Goal: Find specific page/section: Find specific page/section

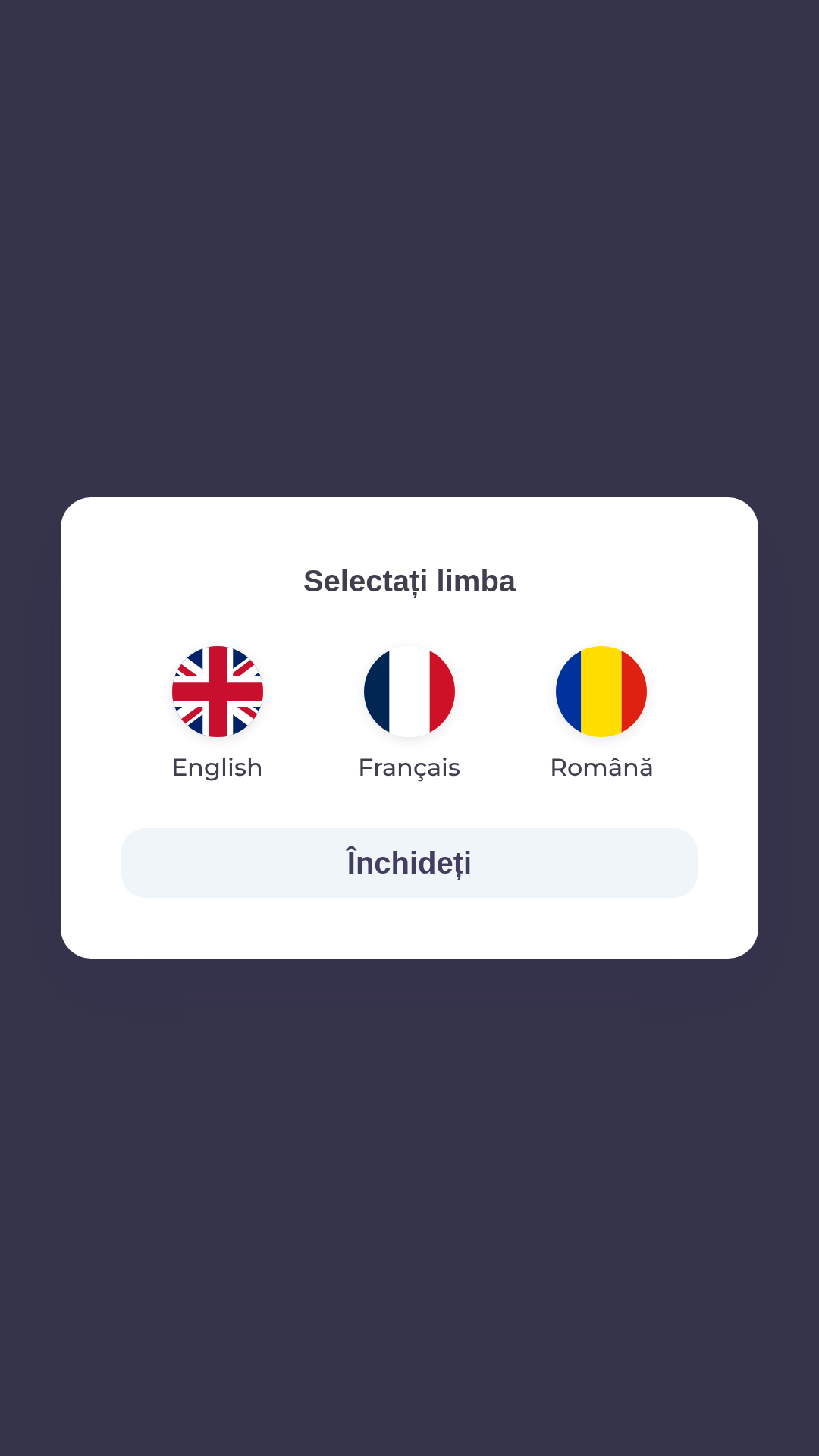
click at [220, 701] on img "button" at bounding box center [217, 691] width 91 height 91
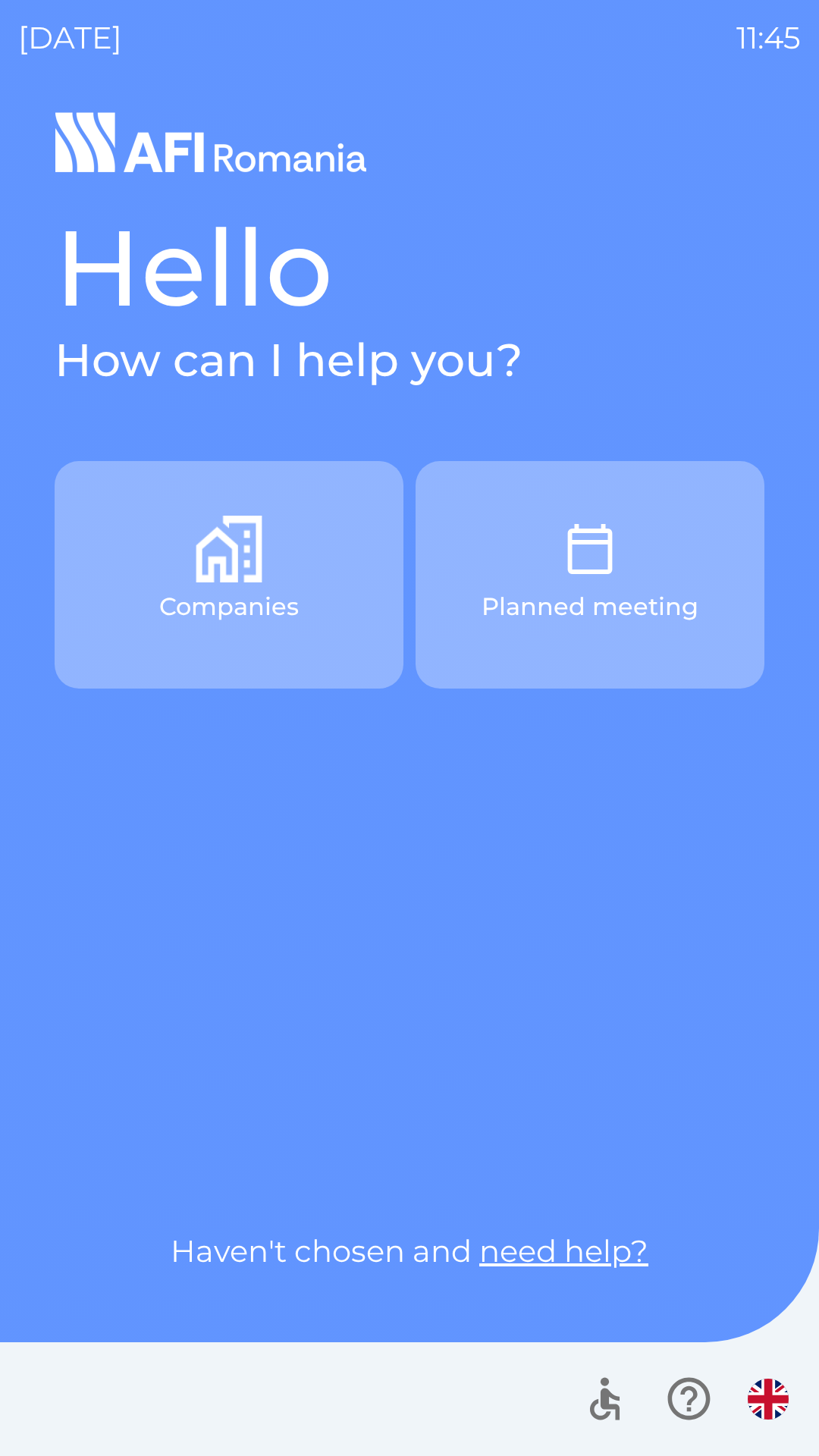
click at [235, 561] on img "button" at bounding box center [229, 549] width 67 height 67
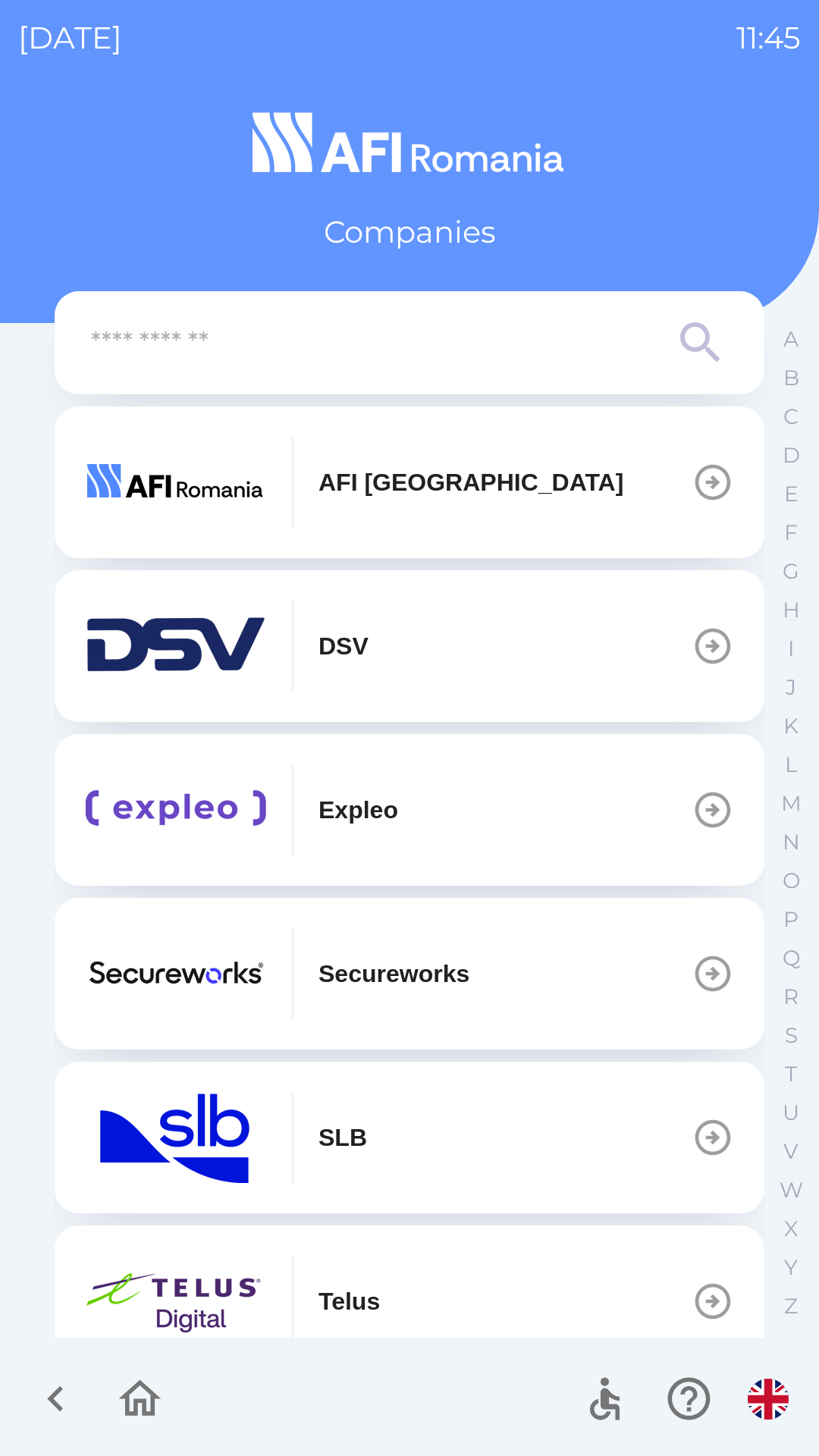
click at [603, 495] on button "AFI [GEOGRAPHIC_DATA]" at bounding box center [409, 482] width 710 height 152
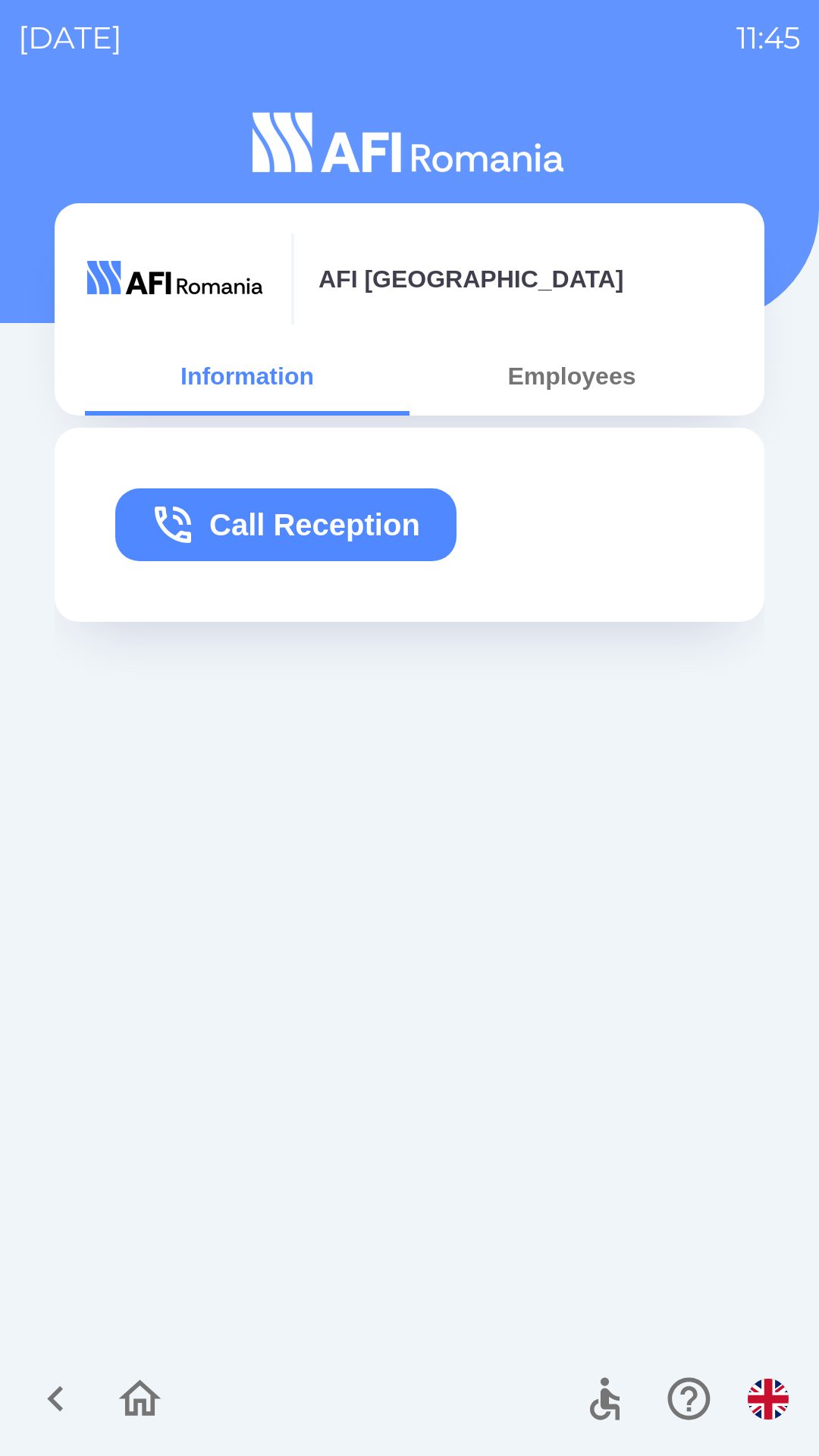
click at [596, 381] on button "Employees" at bounding box center [572, 375] width 325 height 55
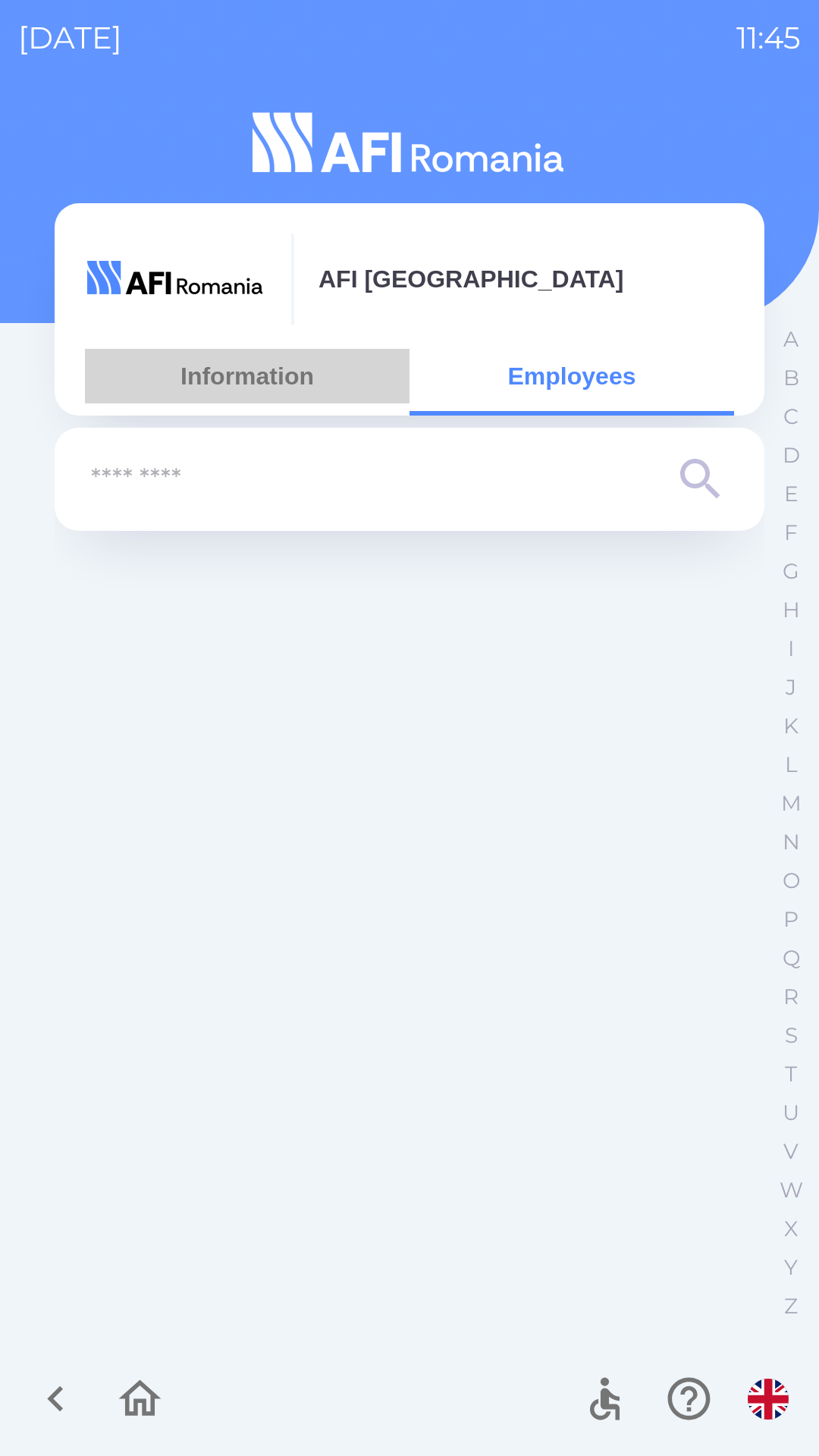
click at [290, 373] on button "Information" at bounding box center [247, 375] width 325 height 55
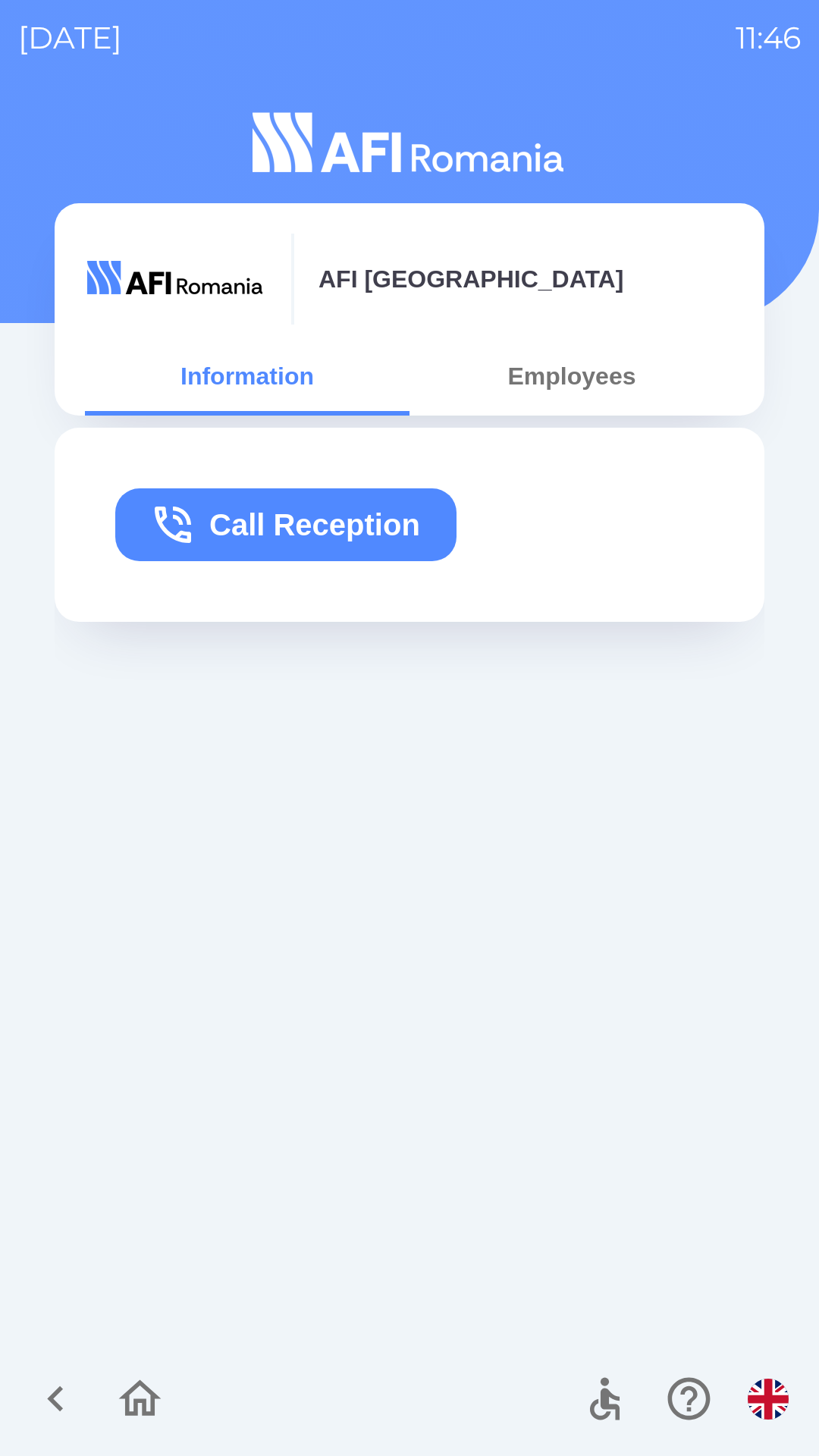
click at [59, 1395] on icon "button" at bounding box center [56, 1398] width 51 height 51
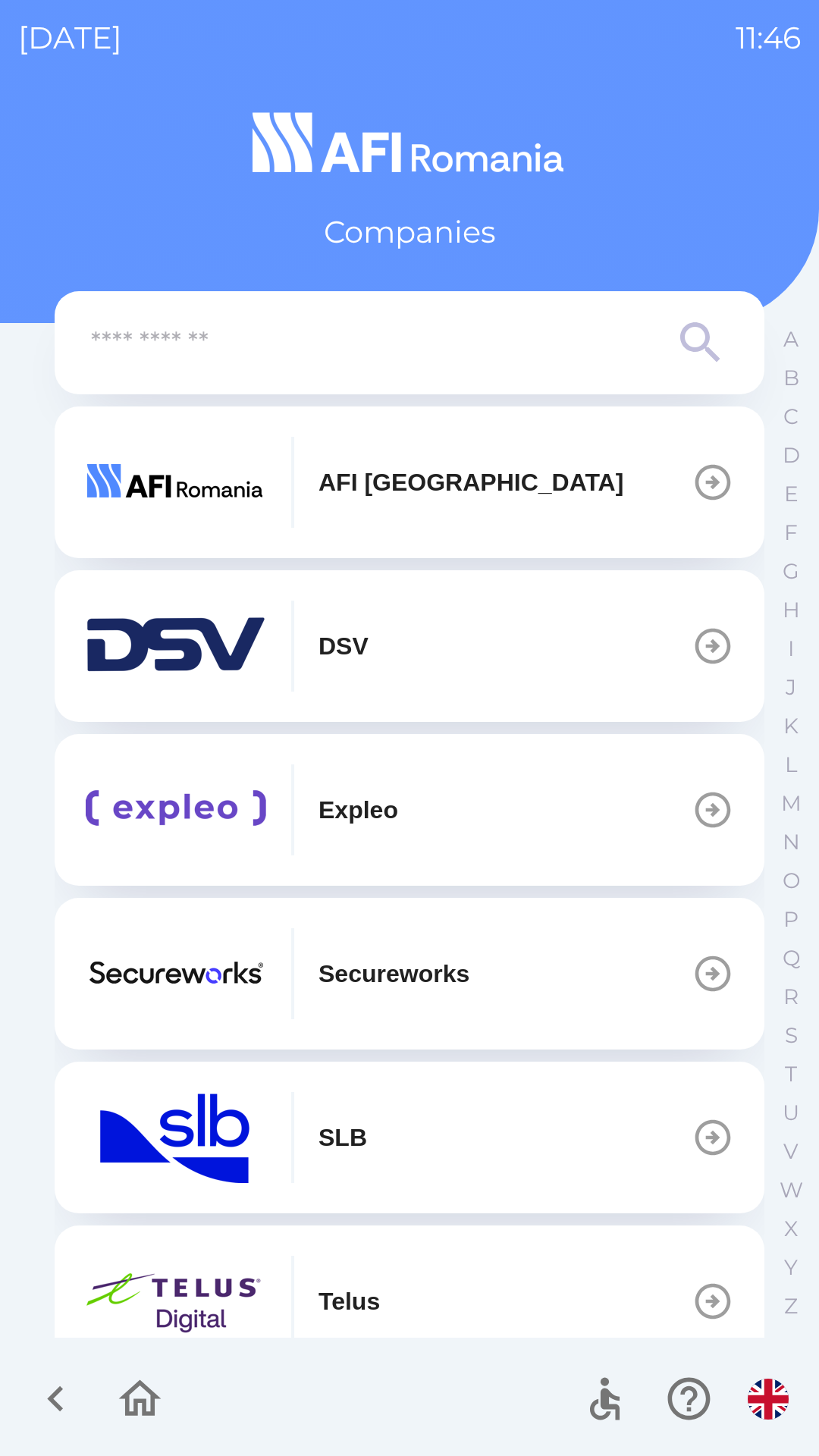
click at [628, 481] on button "AFI [GEOGRAPHIC_DATA]" at bounding box center [409, 482] width 710 height 152
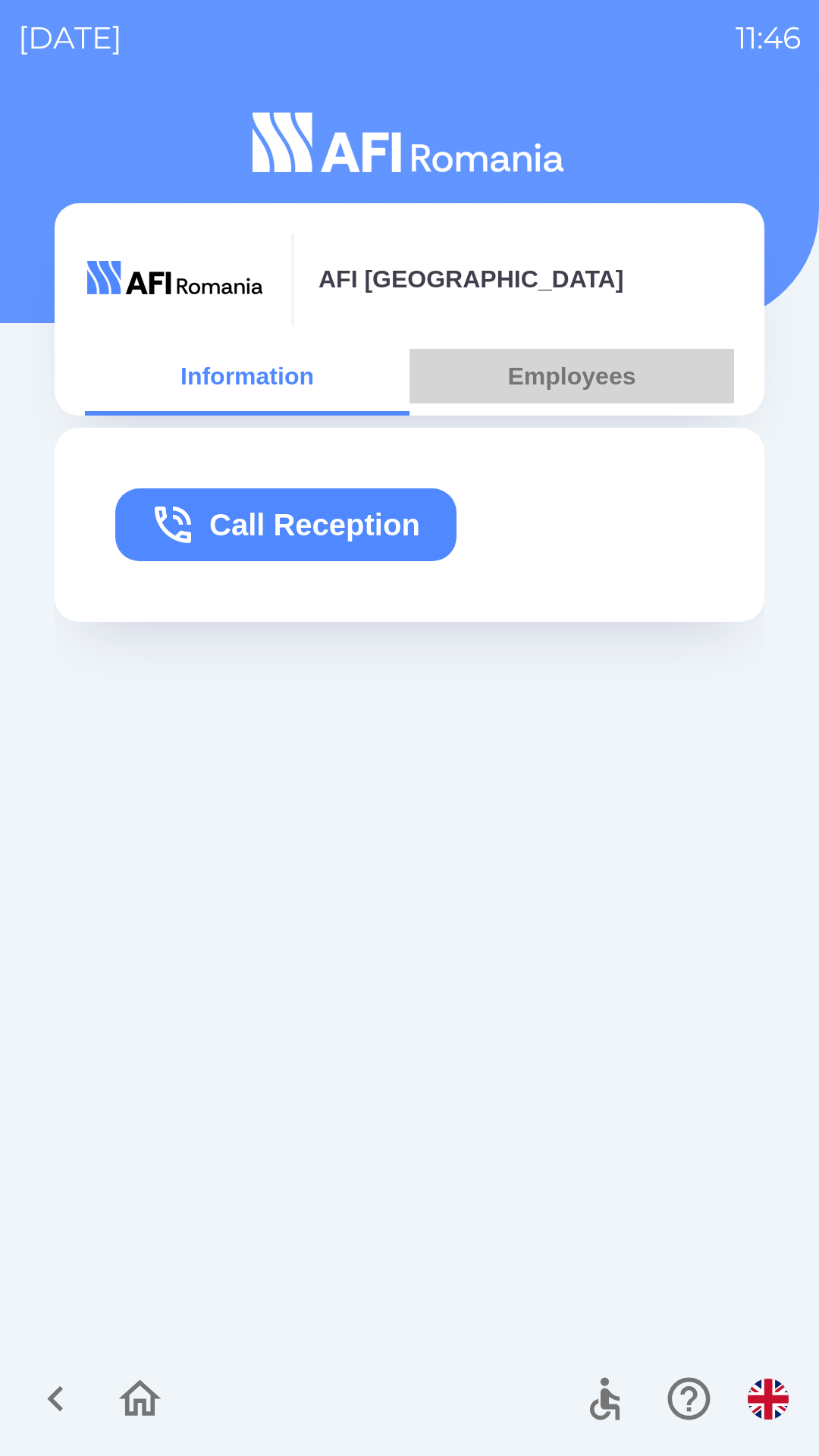
click at [580, 386] on button "Employees" at bounding box center [572, 375] width 325 height 55
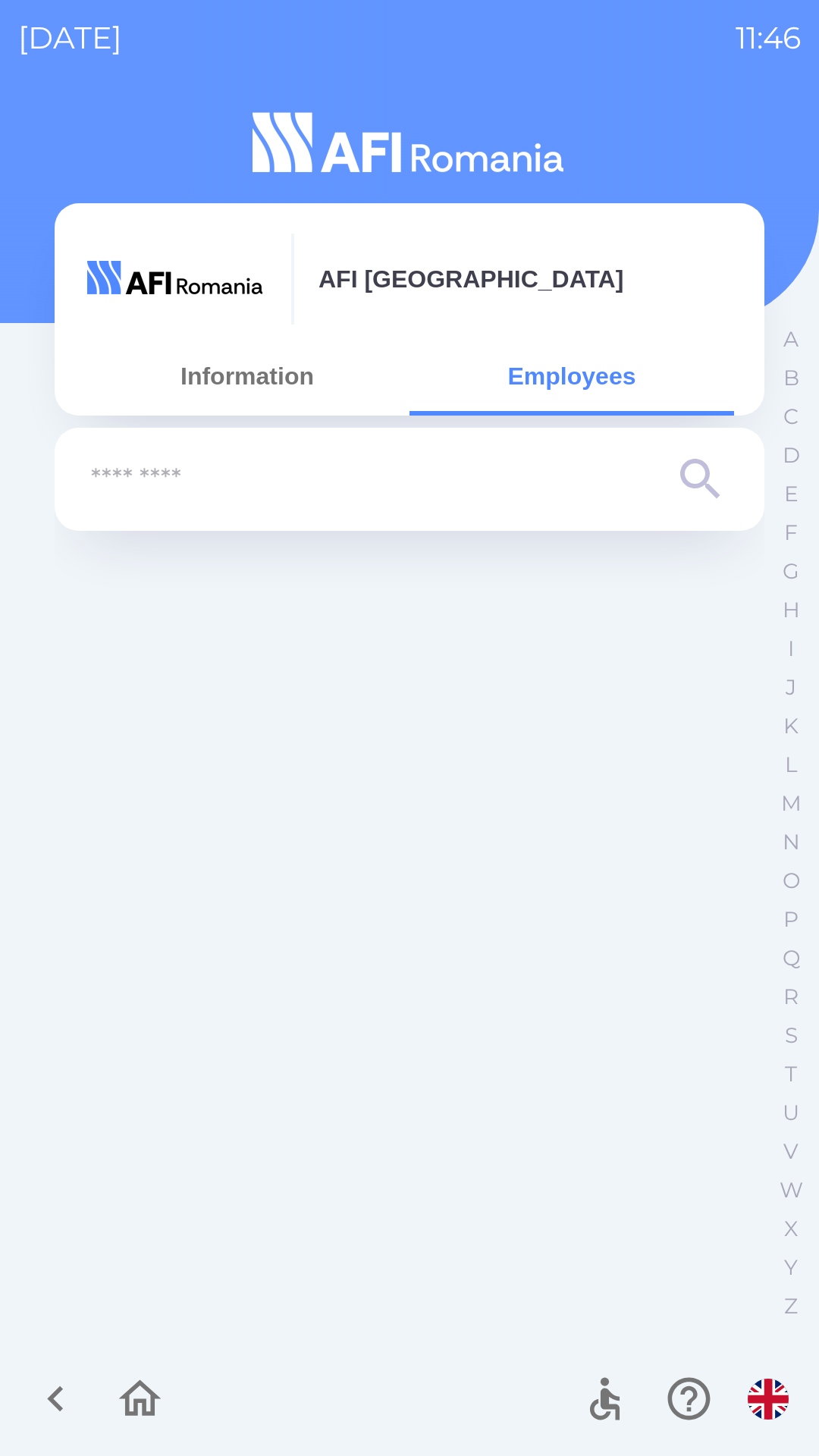
click at [262, 373] on button "Information" at bounding box center [247, 375] width 325 height 55
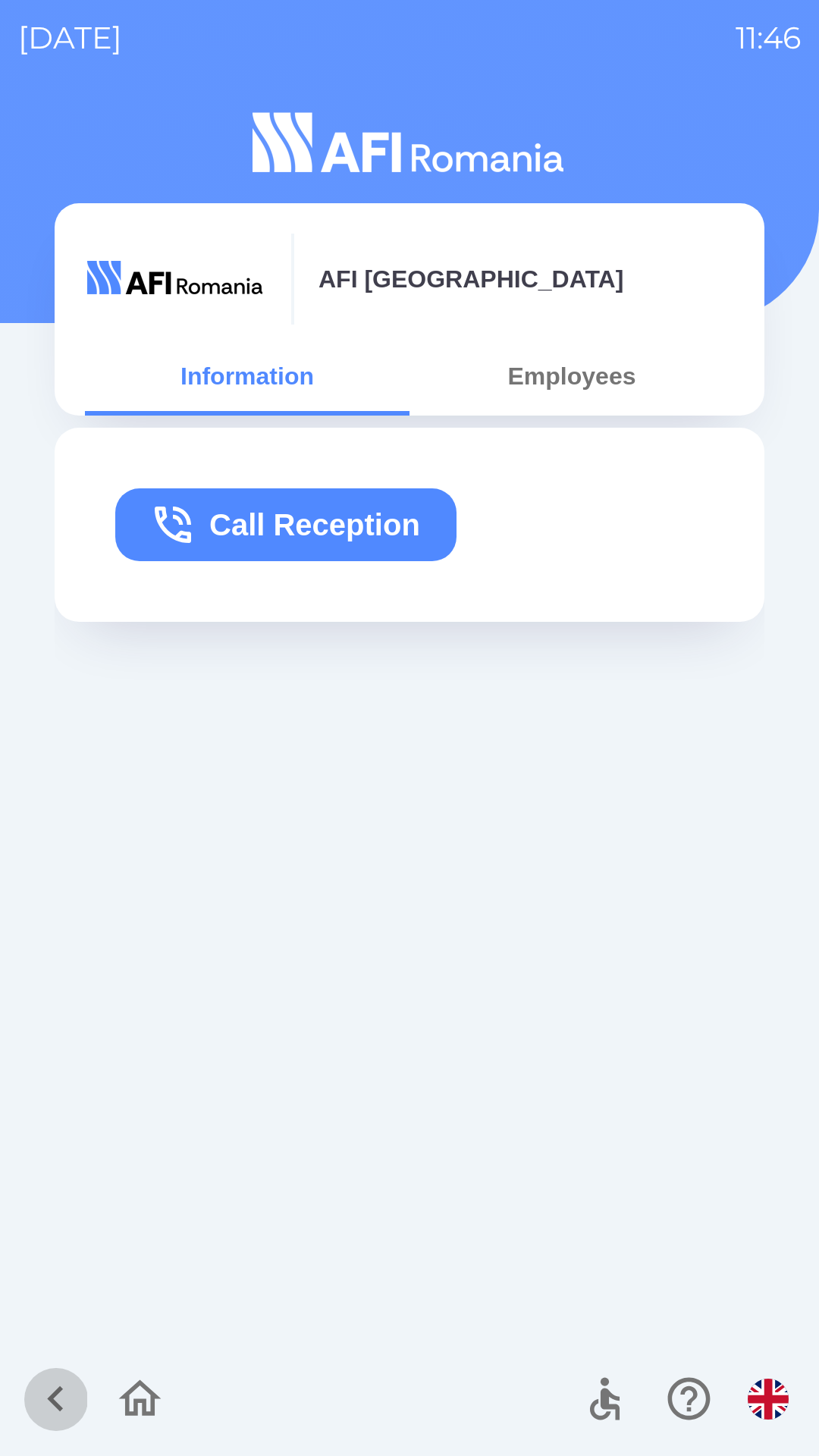
click at [54, 1389] on icon "button" at bounding box center [56, 1398] width 51 height 51
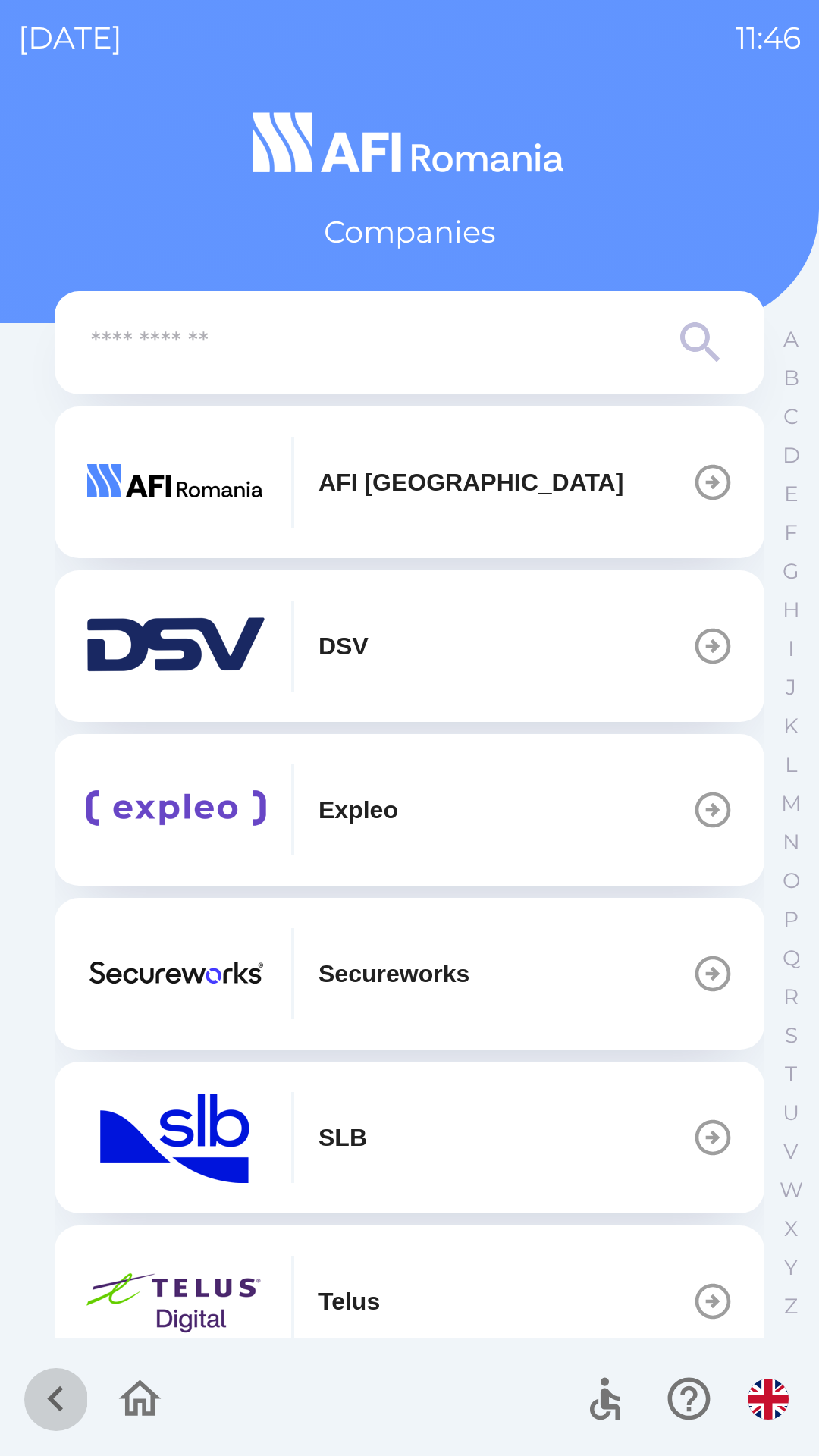
click at [56, 1404] on icon "button" at bounding box center [55, 1398] width 16 height 26
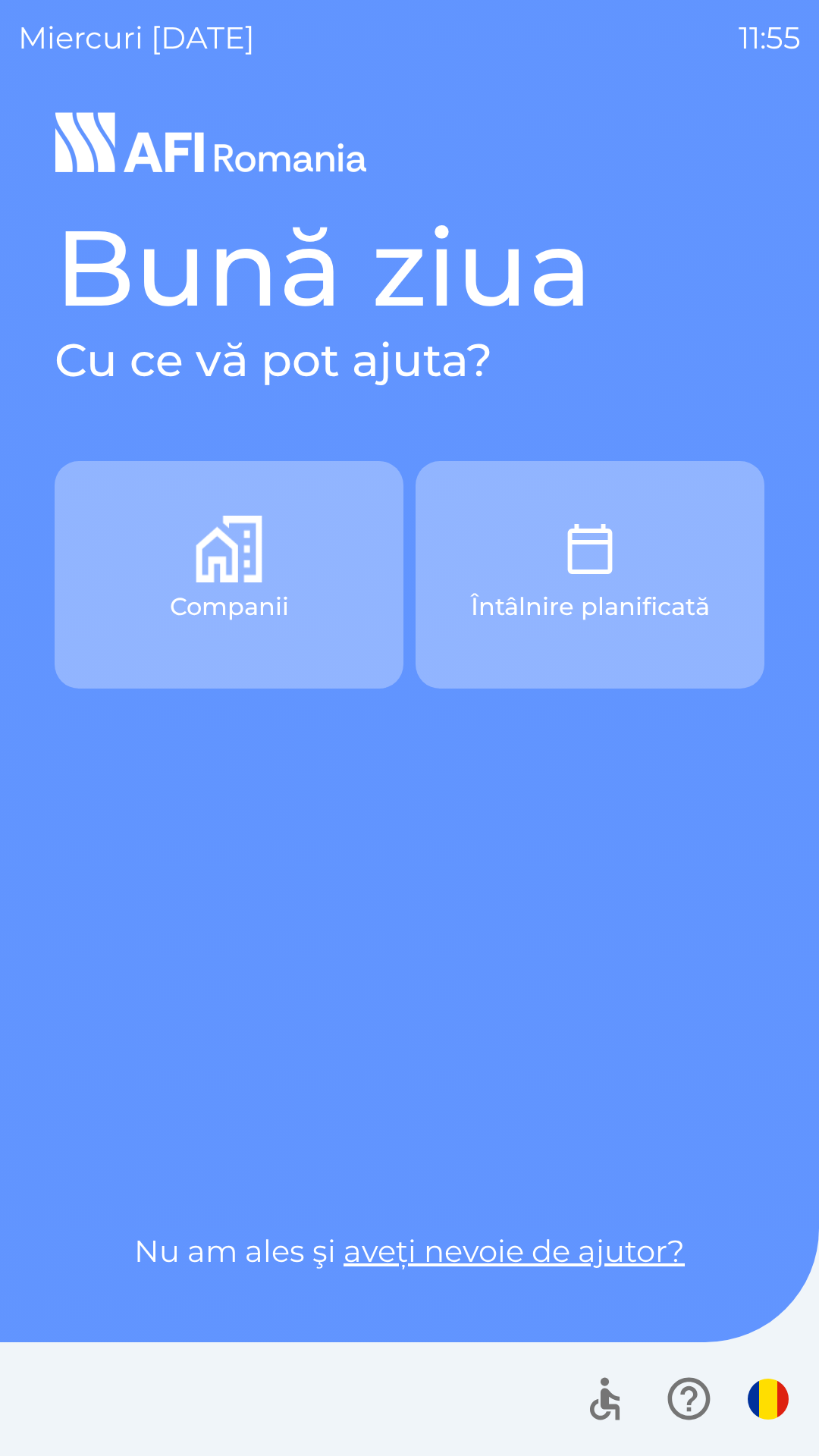
click at [769, 1405] on img "button" at bounding box center [768, 1398] width 41 height 41
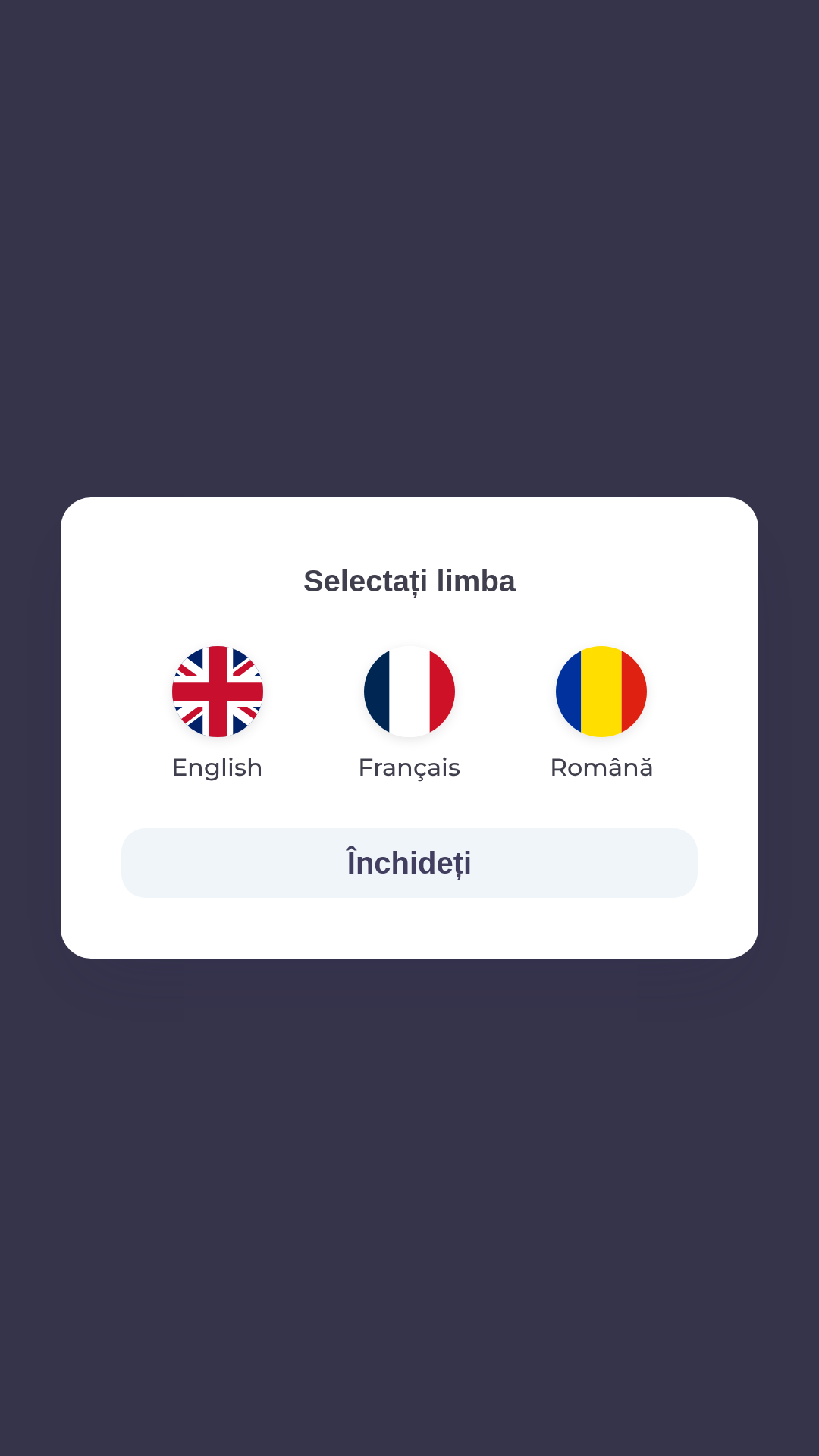
click at [211, 683] on img "button" at bounding box center [217, 691] width 91 height 91
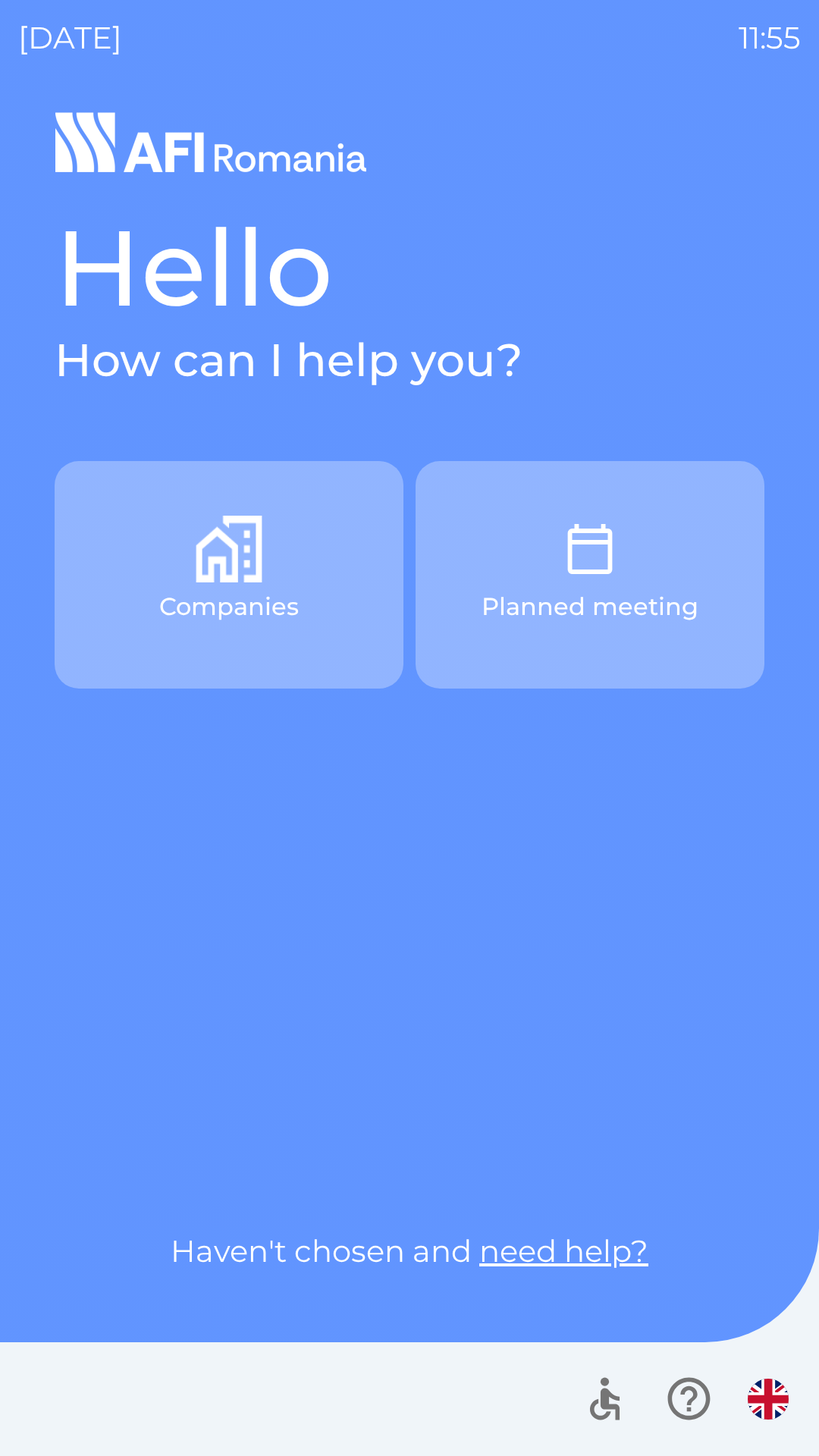
click at [211, 574] on img "button" at bounding box center [229, 549] width 67 height 67
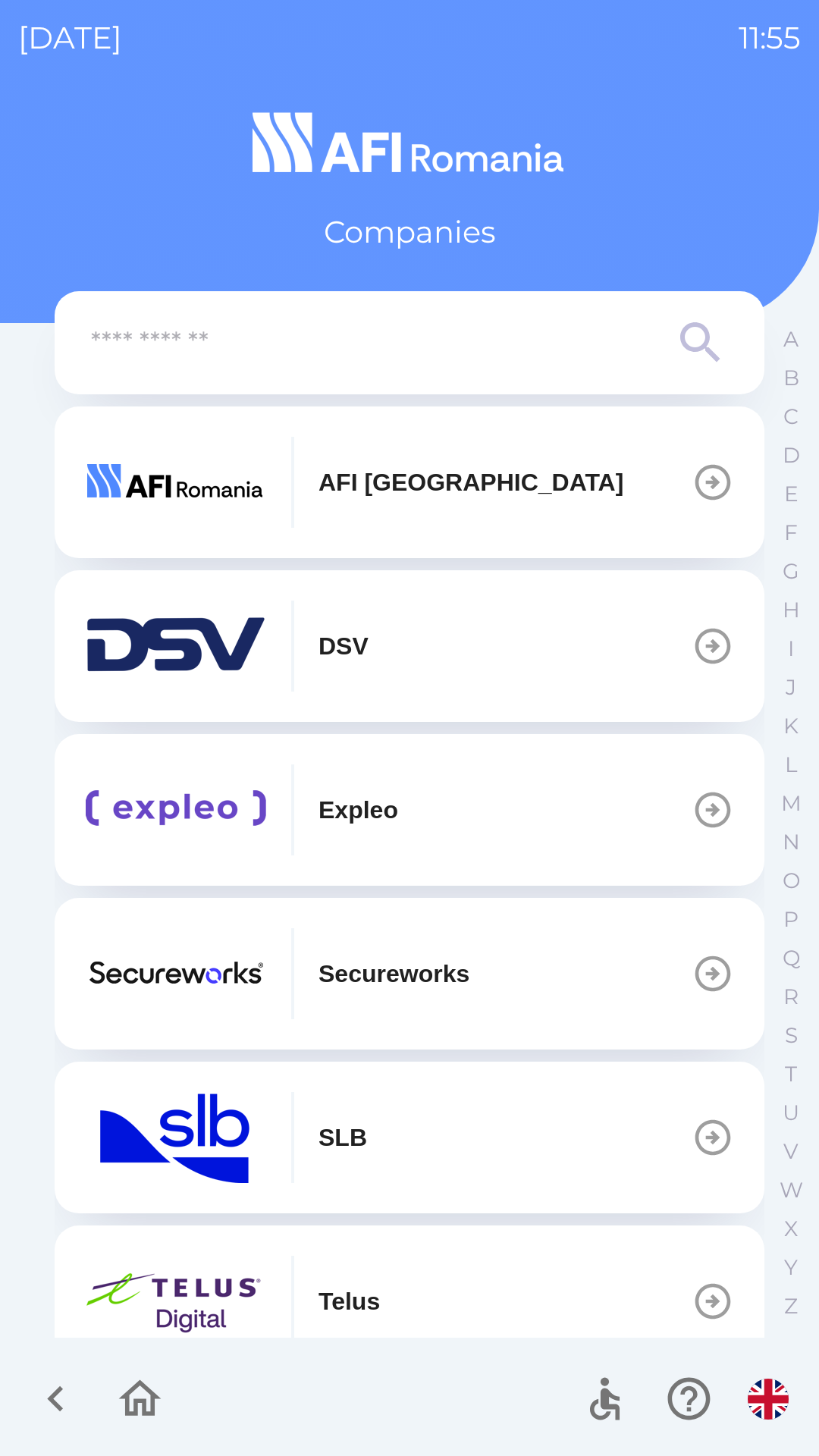
click at [368, 483] on p "AFI [GEOGRAPHIC_DATA]" at bounding box center [471, 482] width 305 height 36
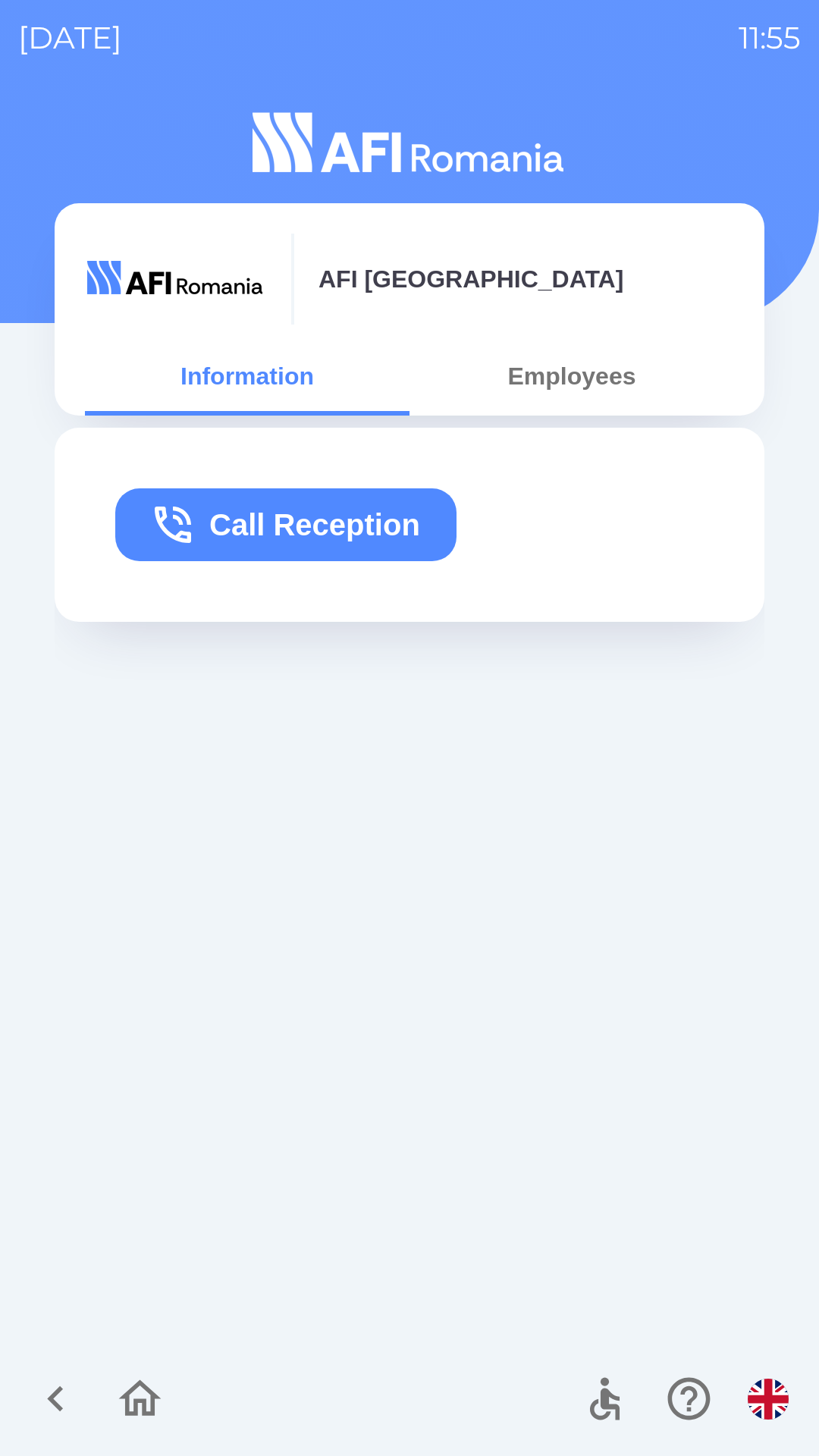
click at [275, 532] on button "Call Reception" at bounding box center [285, 525] width 341 height 73
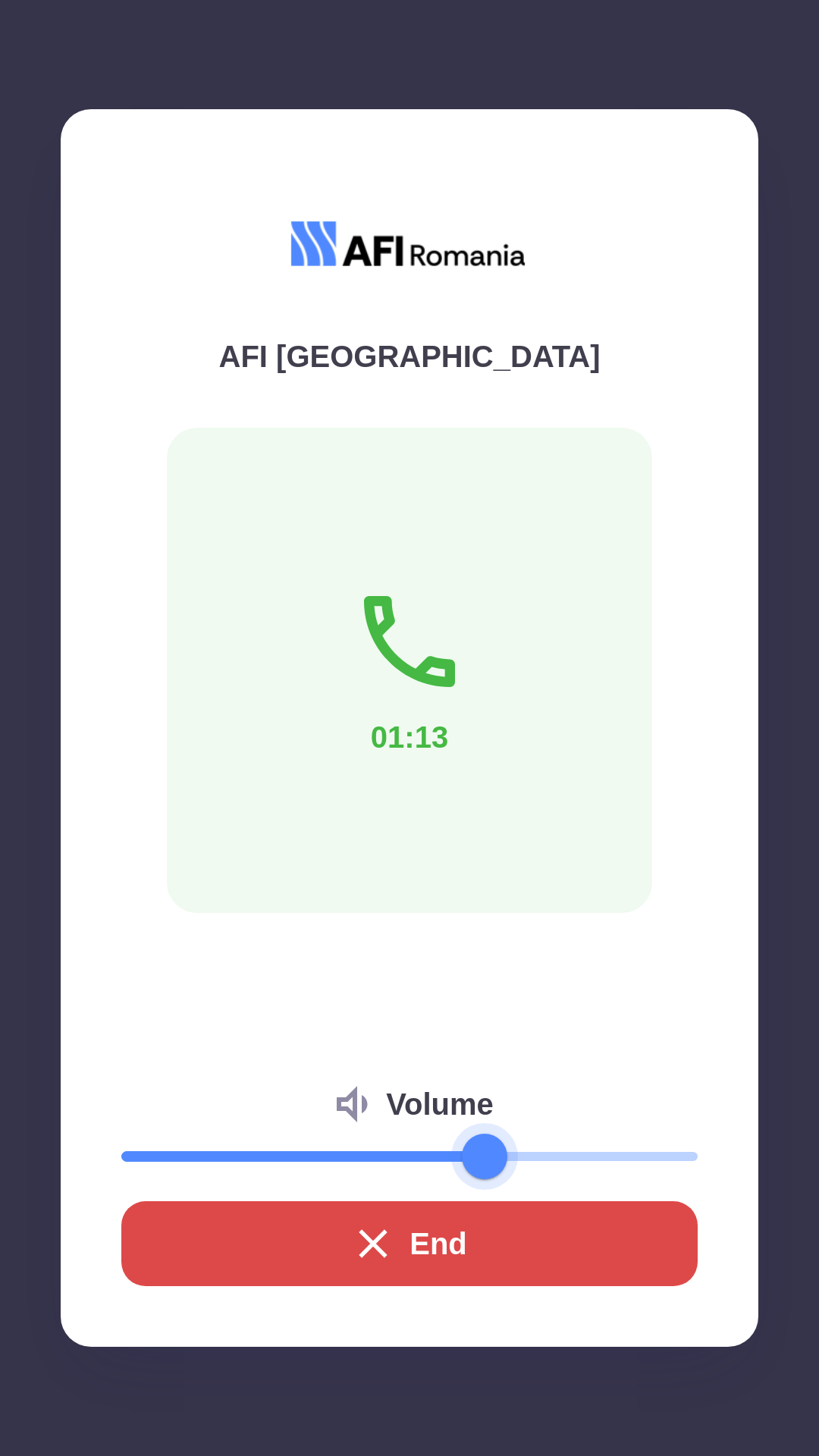
type input "**"
click at [371, 1235] on icon "button" at bounding box center [373, 1243] width 49 height 49
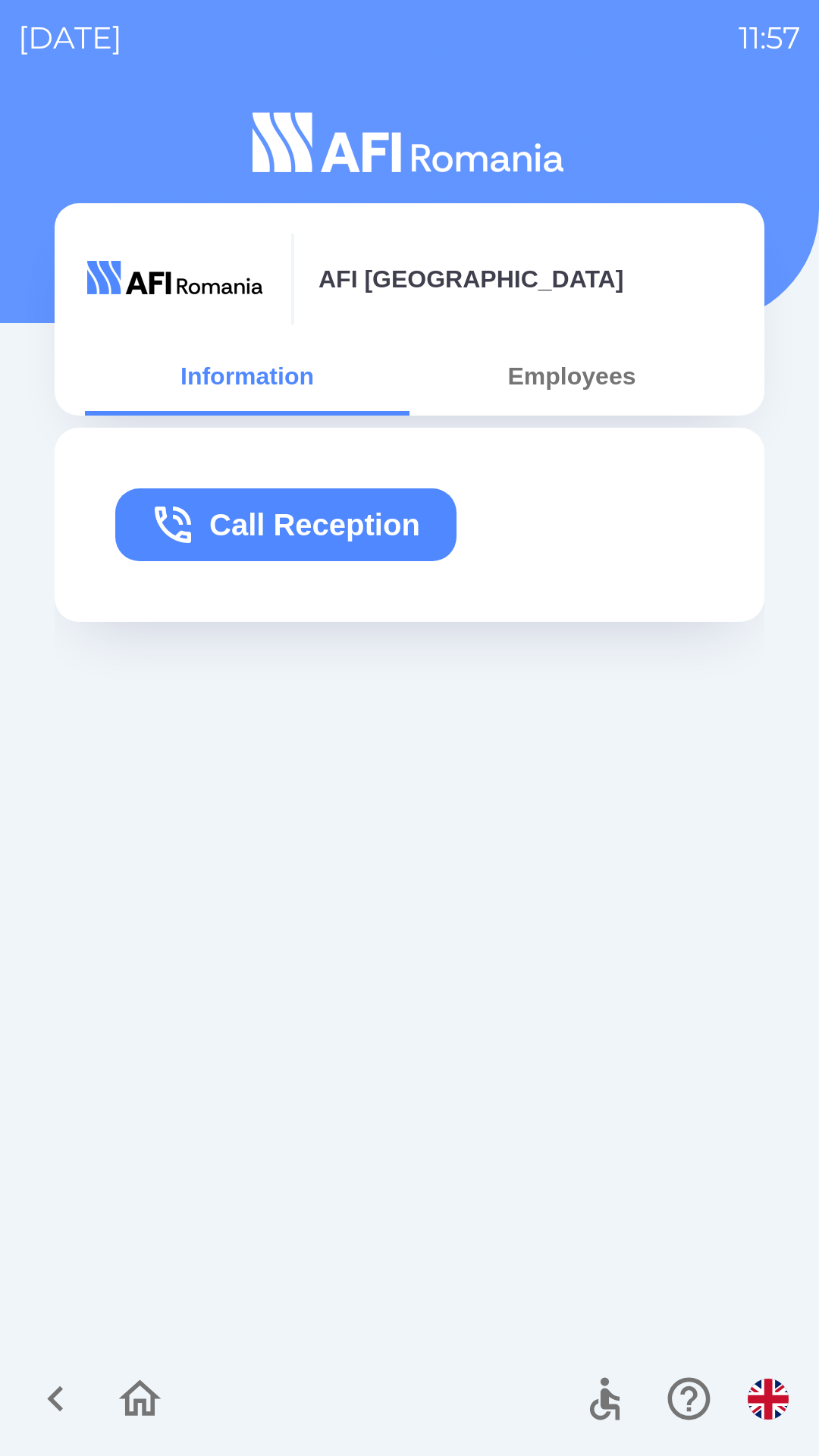
click at [135, 1390] on icon "button" at bounding box center [139, 1398] width 51 height 51
